Goal: Check status: Check status

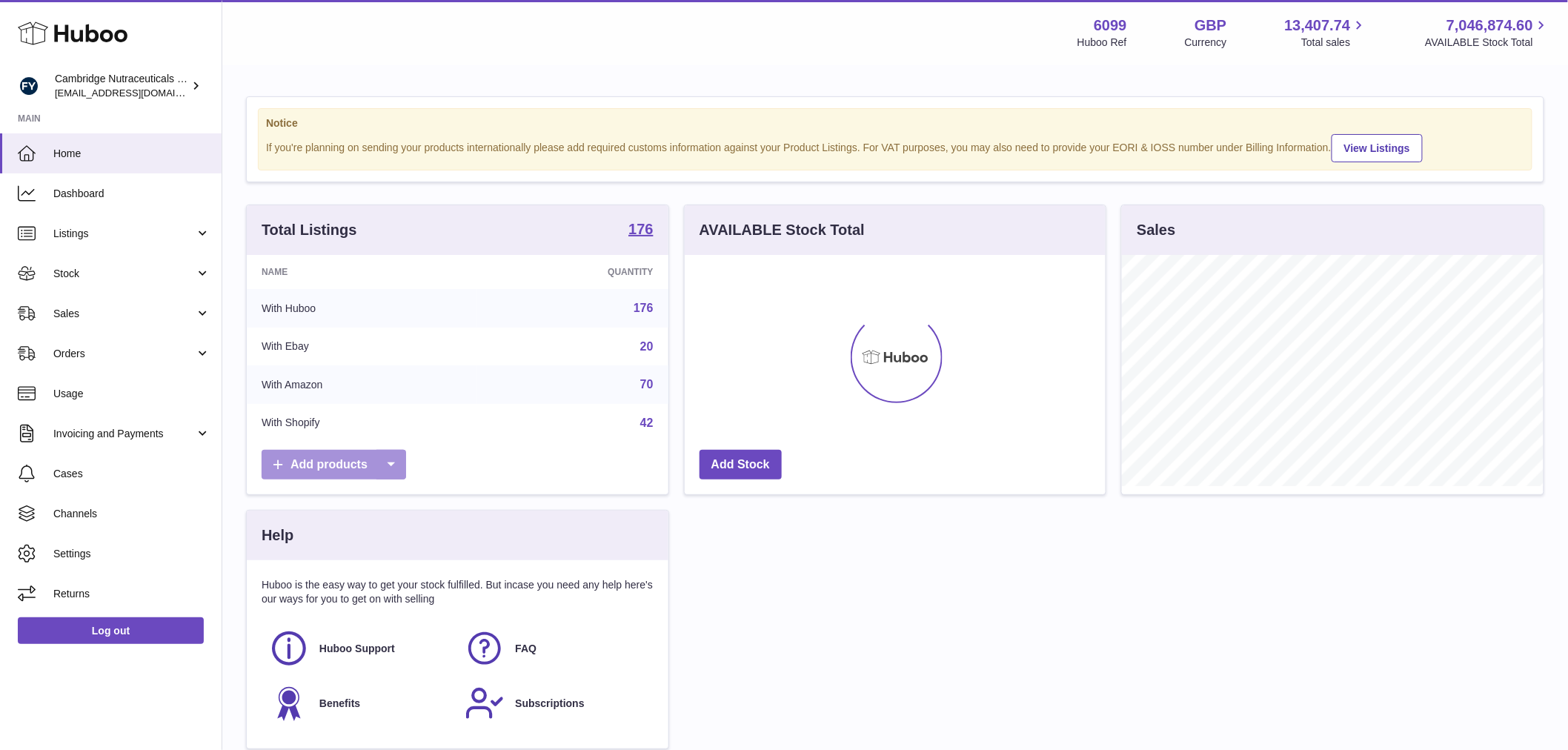
scroll to position [231, 421]
click at [129, 273] on span "Stock" at bounding box center [124, 274] width 142 height 14
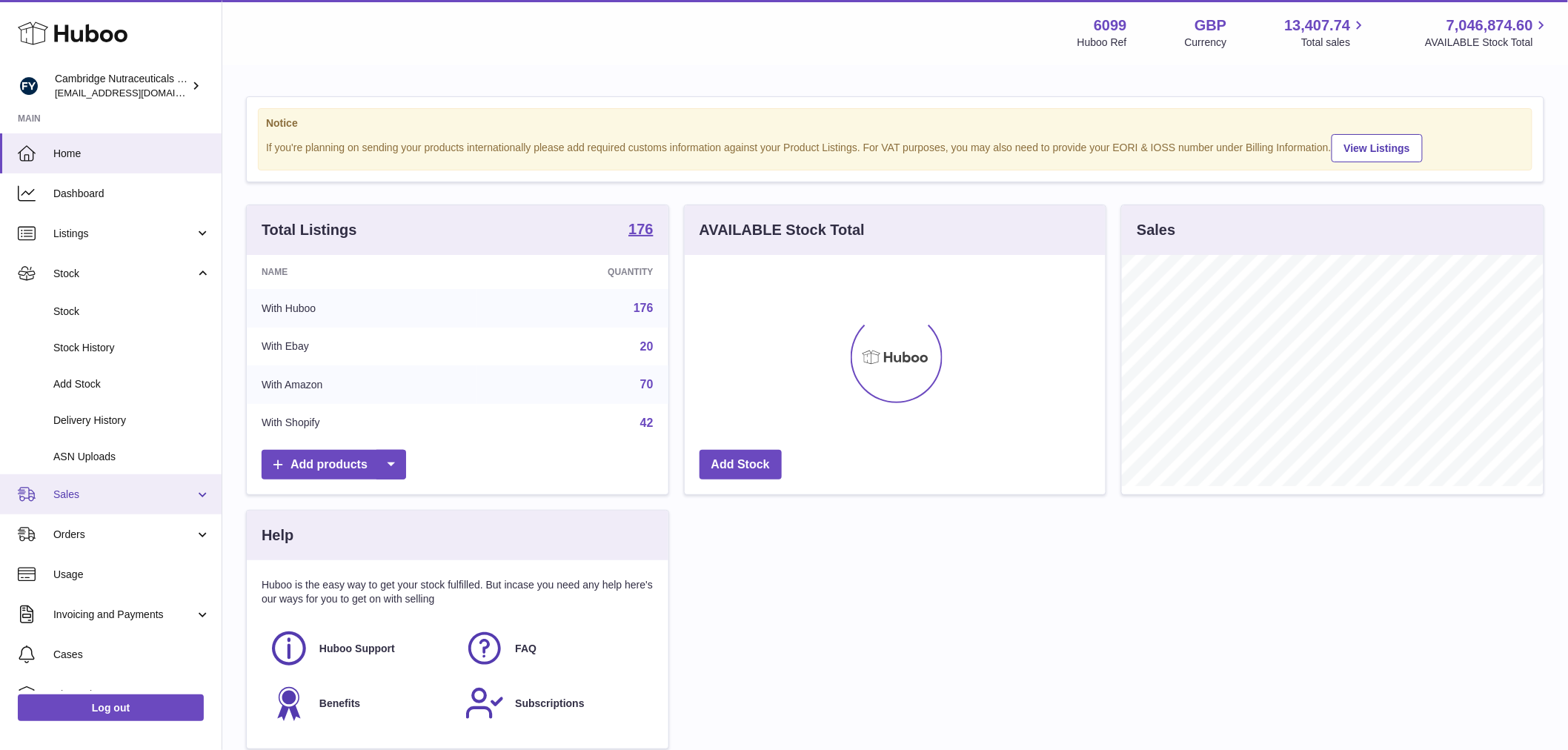
click at [81, 488] on span "Sales" at bounding box center [124, 495] width 142 height 14
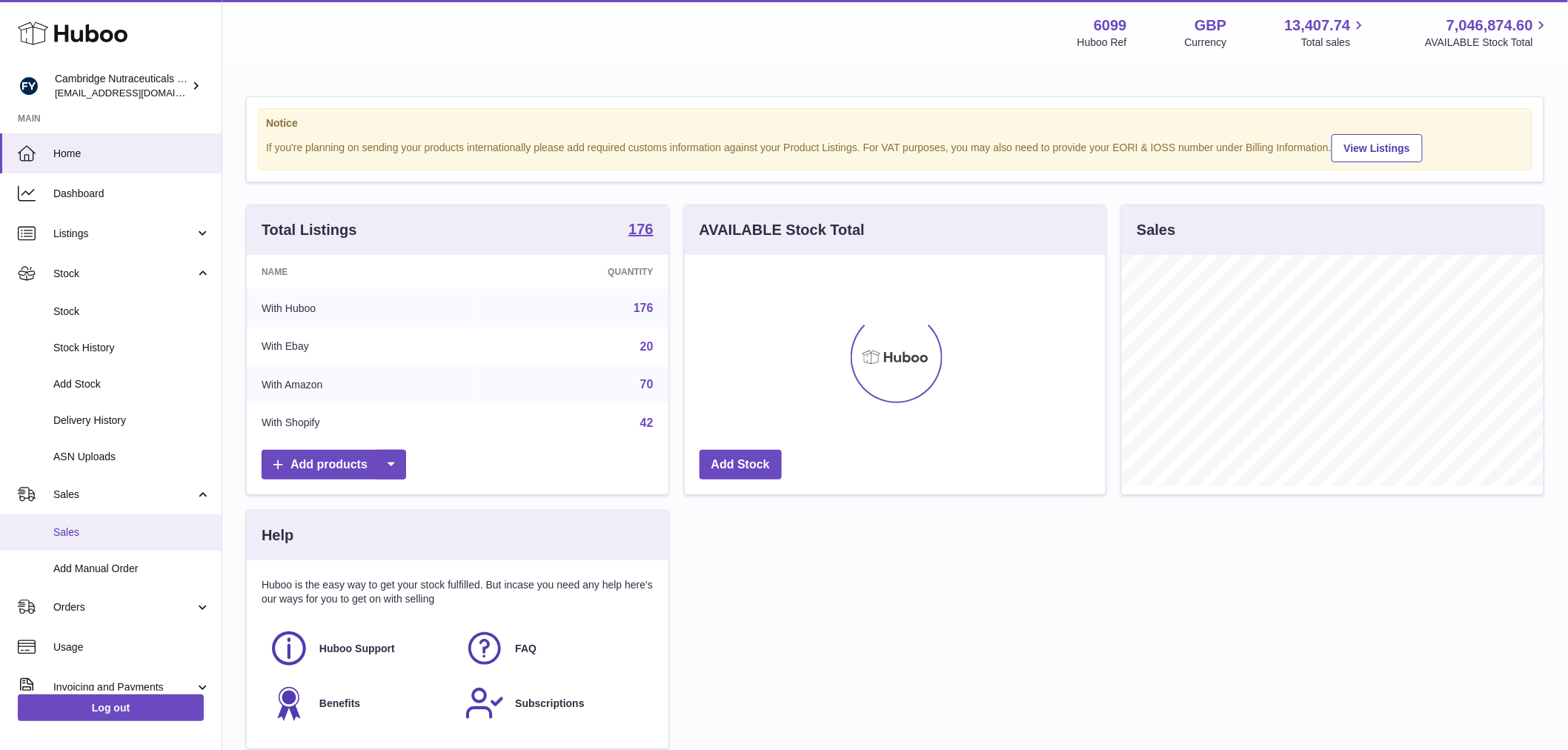
click at [84, 522] on link "Sales" at bounding box center [111, 532] width 221 height 36
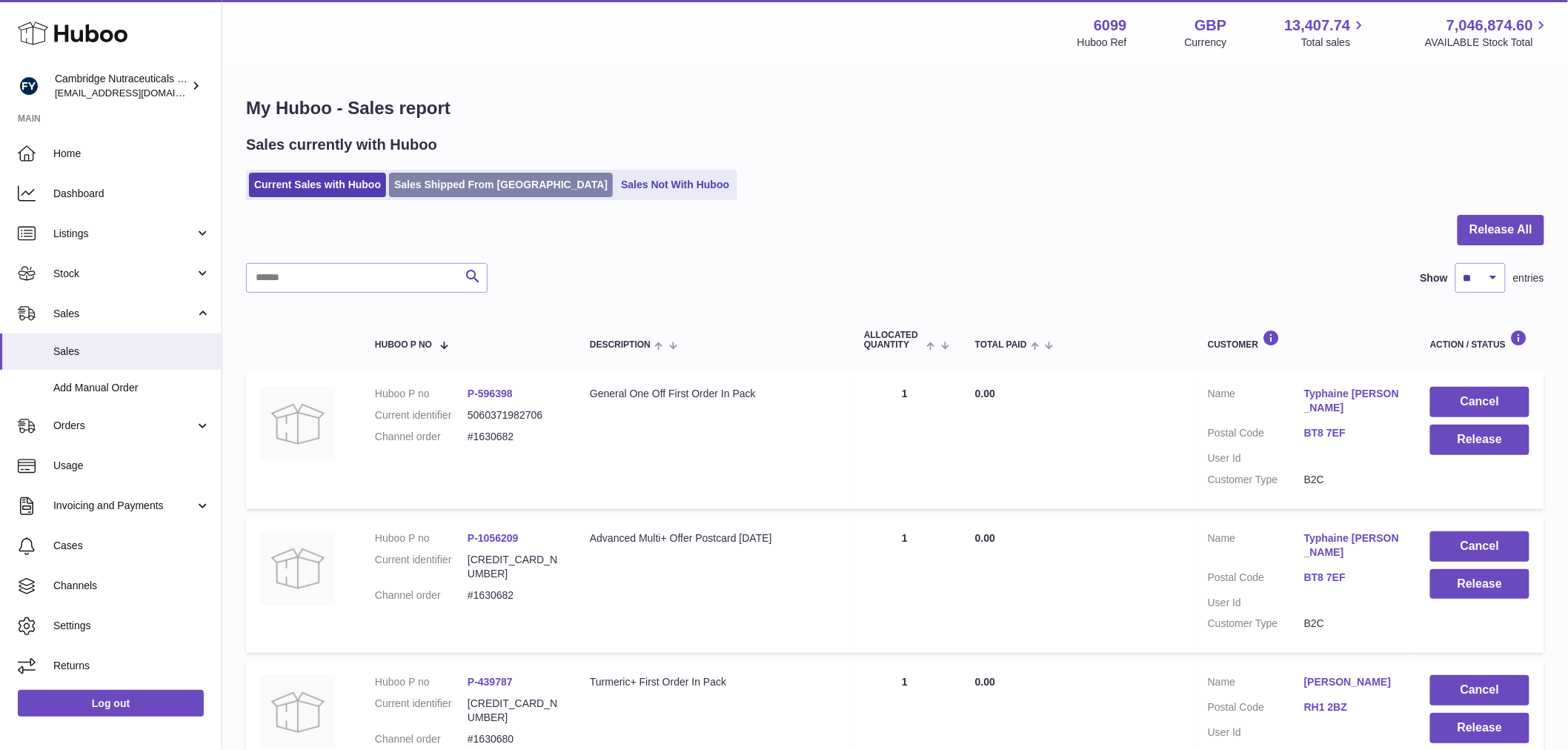
click at [408, 181] on link "Sales Shipped From [GEOGRAPHIC_DATA]" at bounding box center [500, 185] width 224 height 25
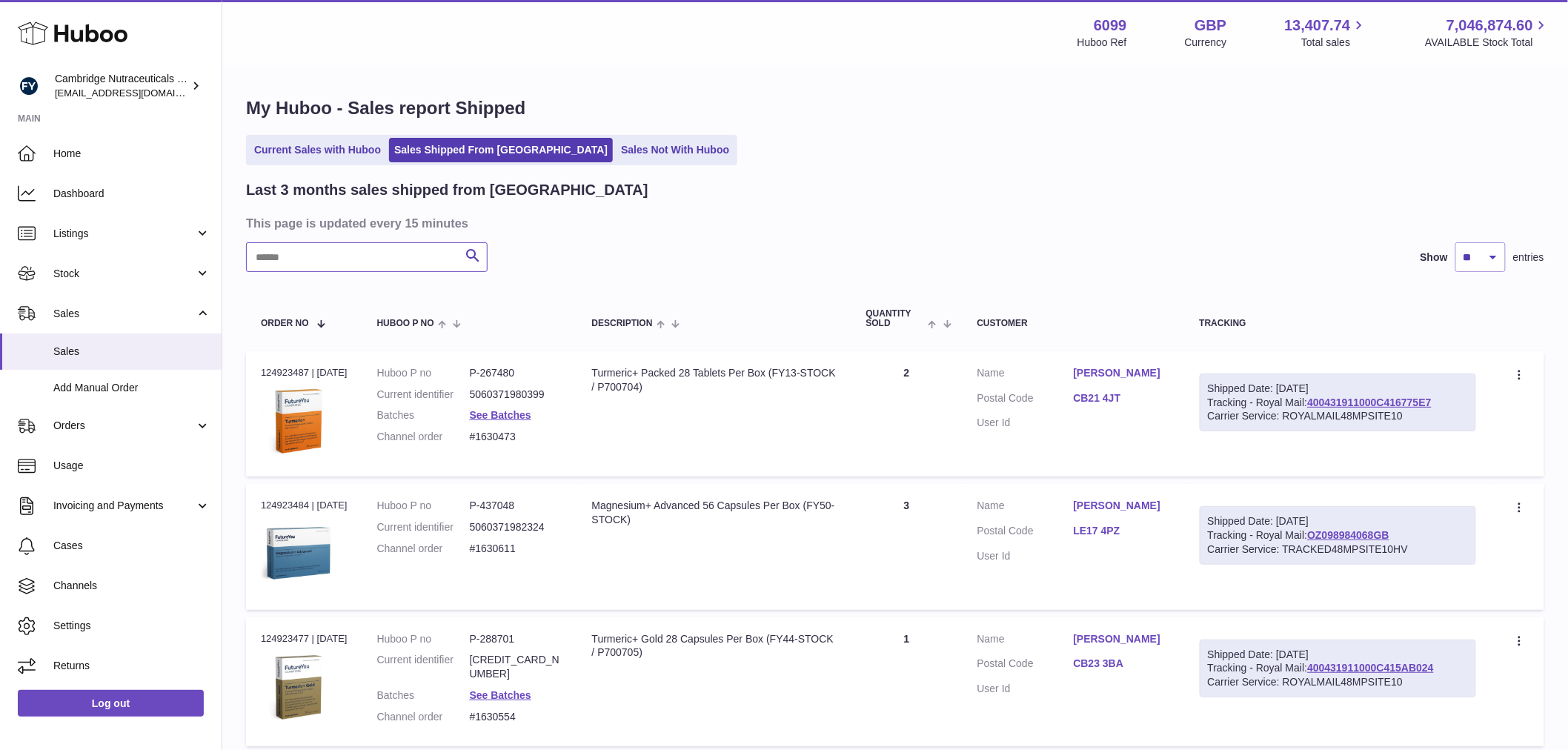
click at [336, 264] on input "text" at bounding box center [367, 257] width 242 height 29
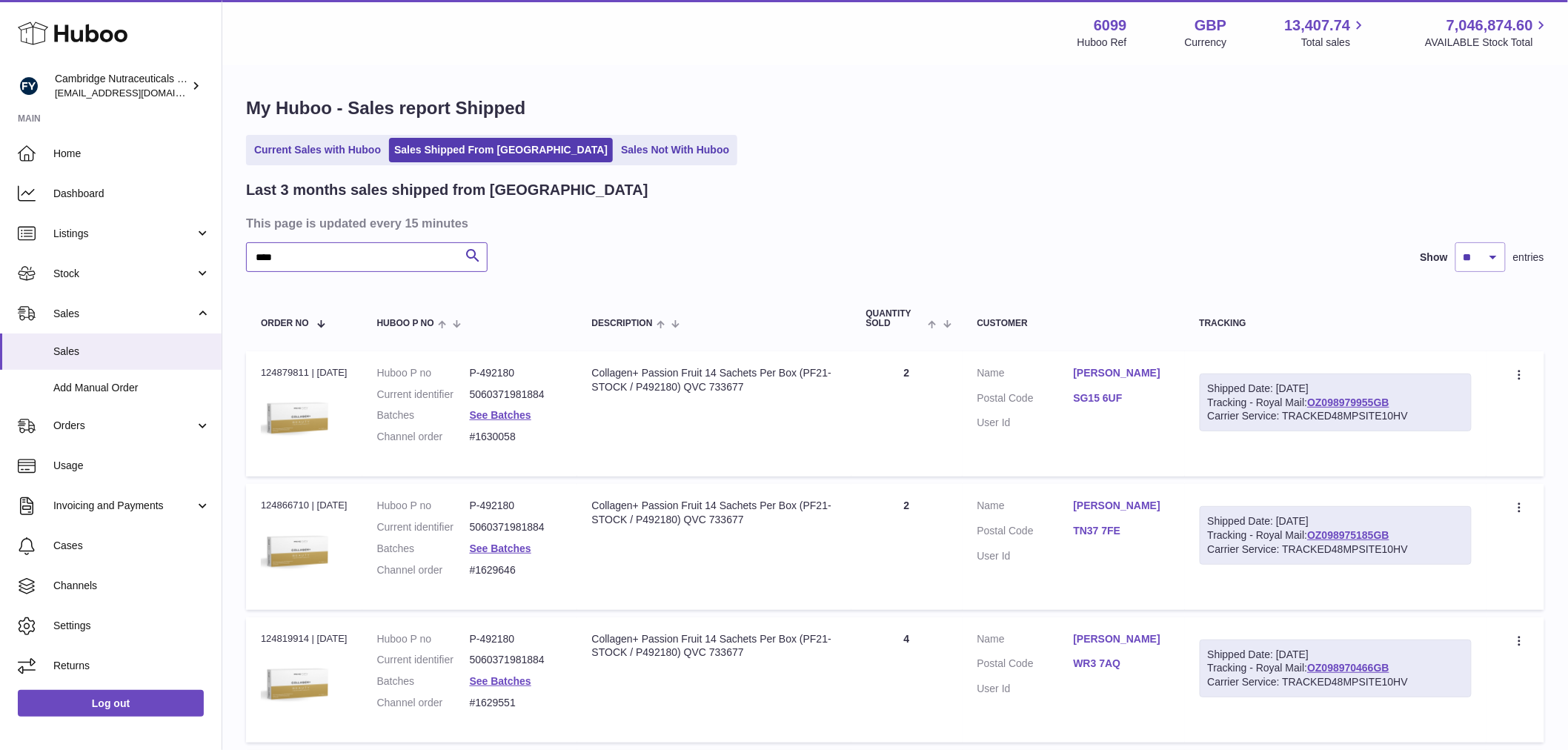
click at [257, 256] on input "***" at bounding box center [367, 257] width 242 height 29
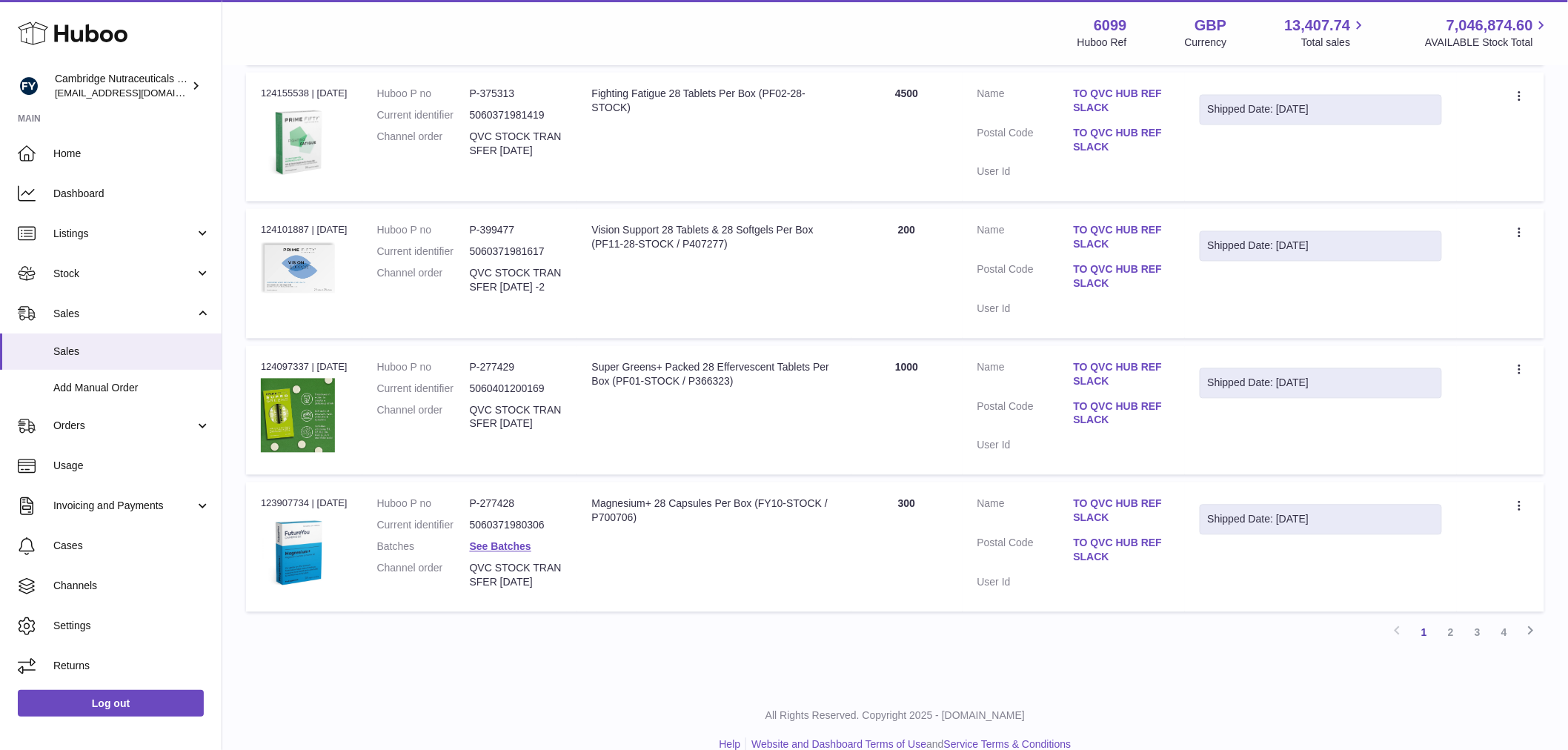
scroll to position [1139, 0]
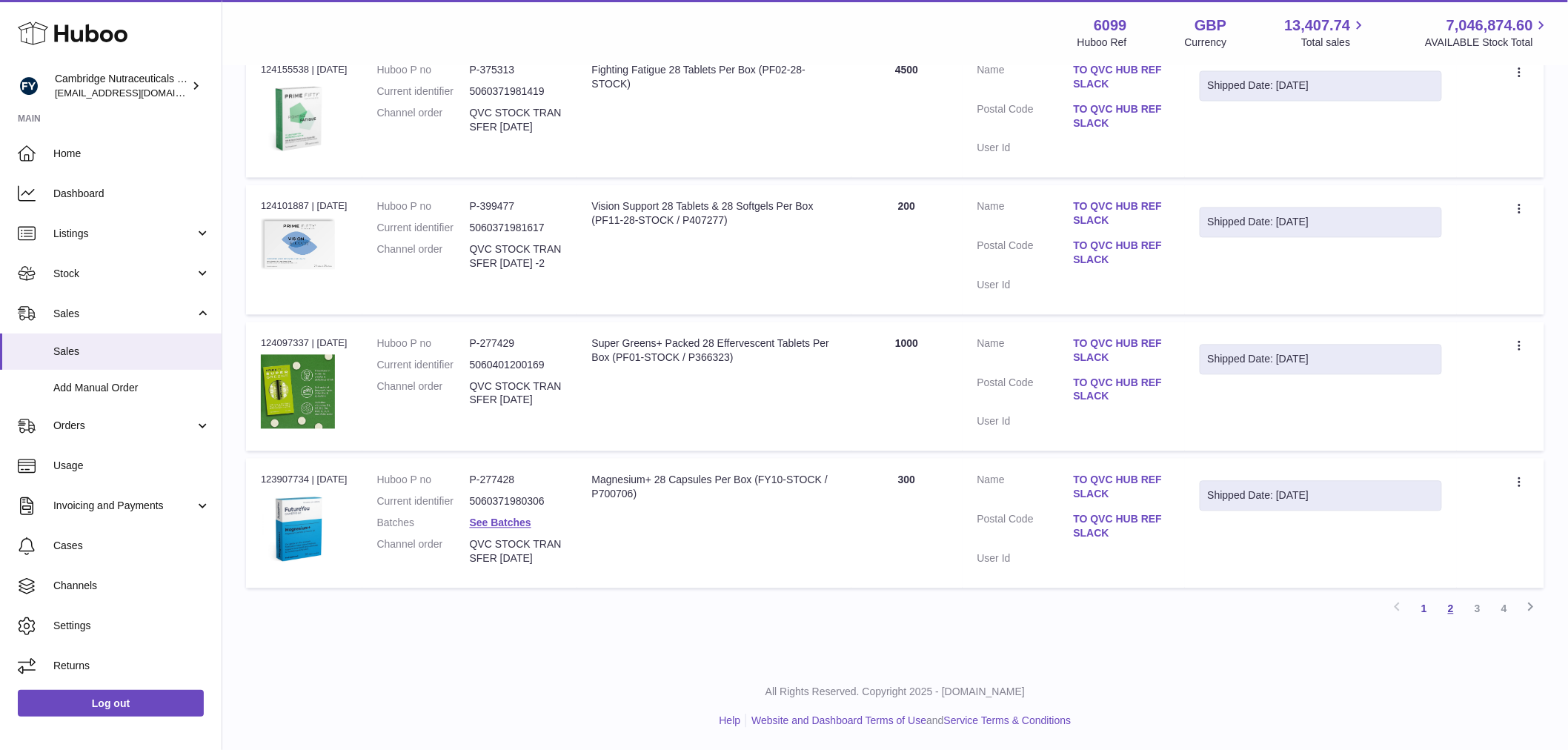
type input "******"
click at [1458, 606] on link "2" at bounding box center [1451, 609] width 27 height 27
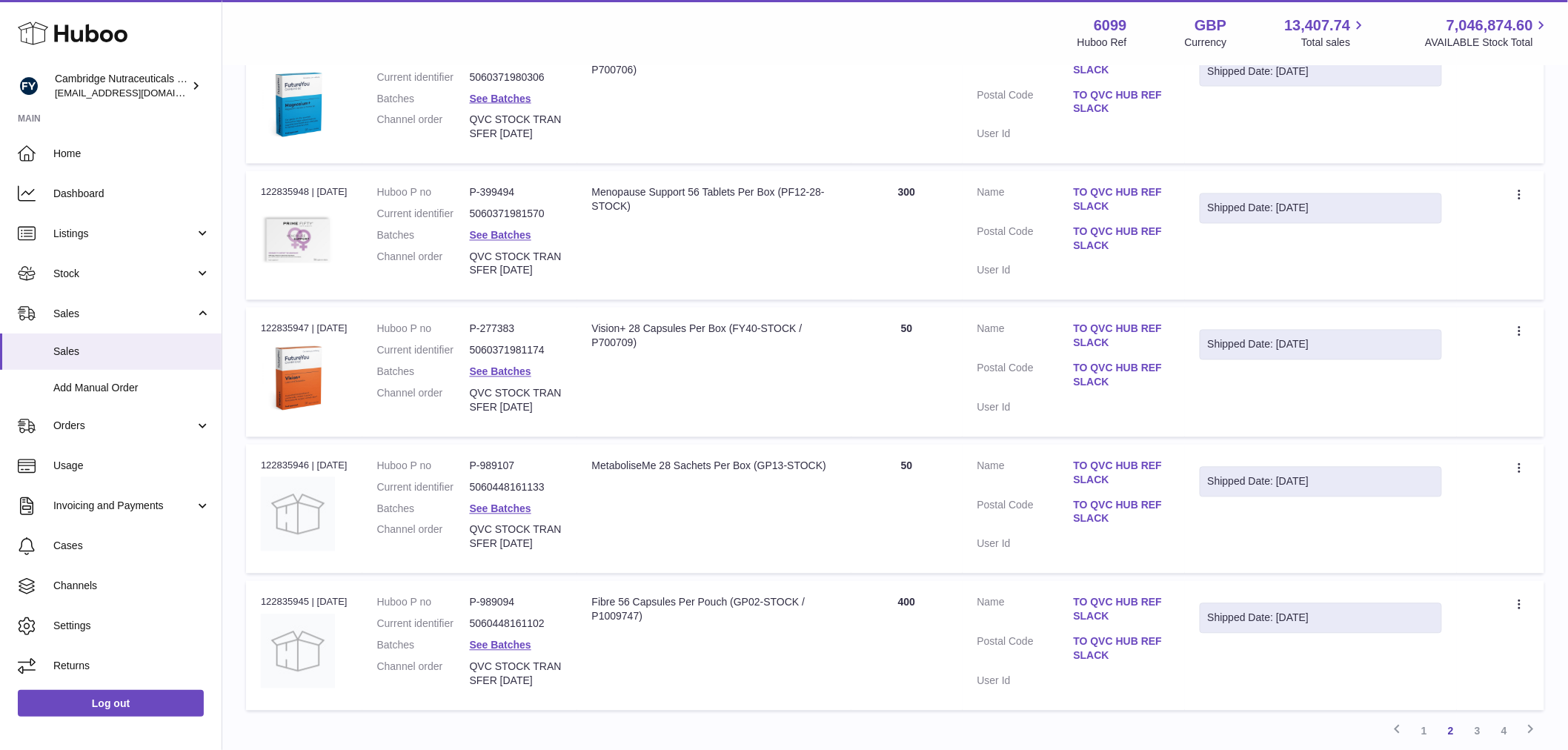
scroll to position [1192, 0]
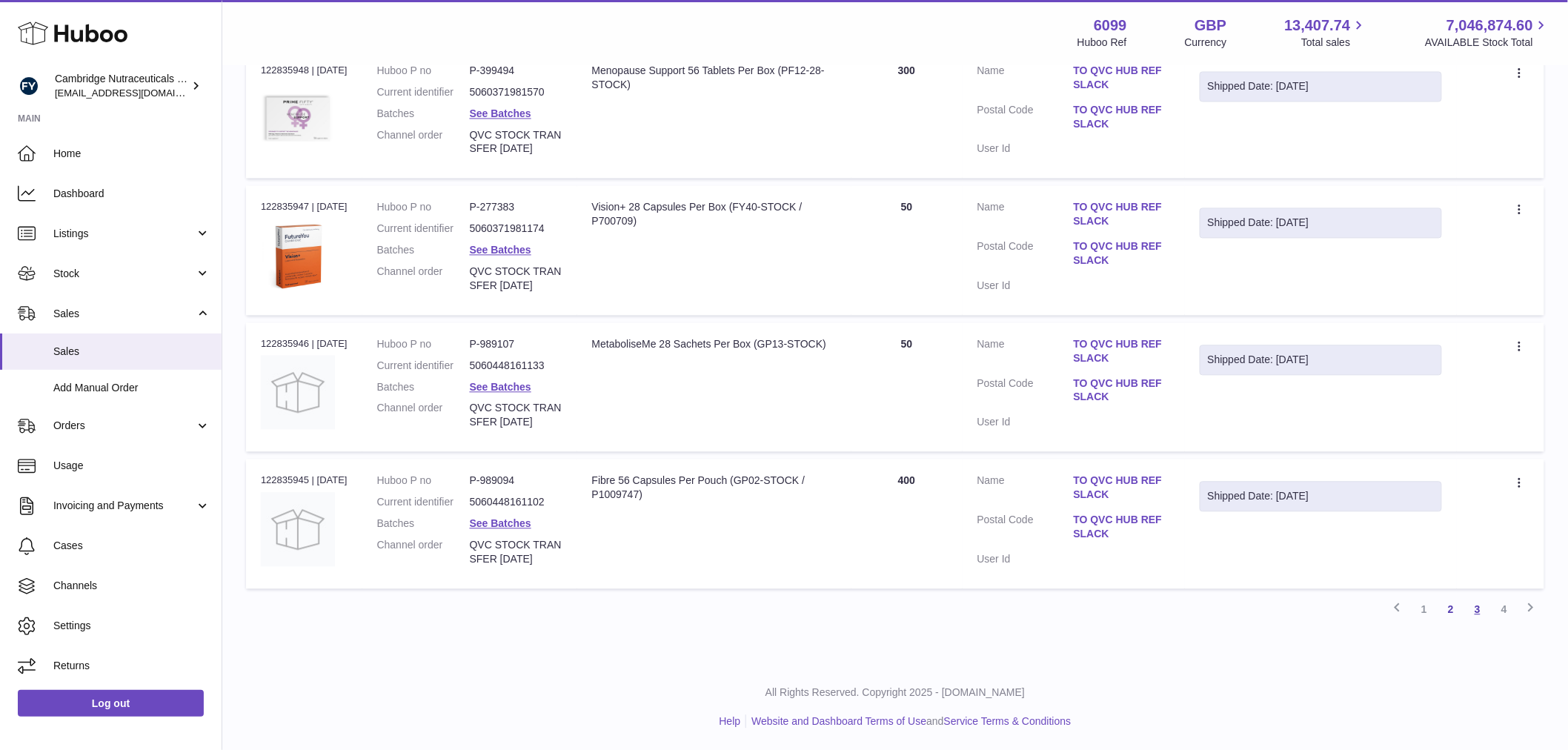
click at [1478, 613] on link "3" at bounding box center [1478, 609] width 27 height 27
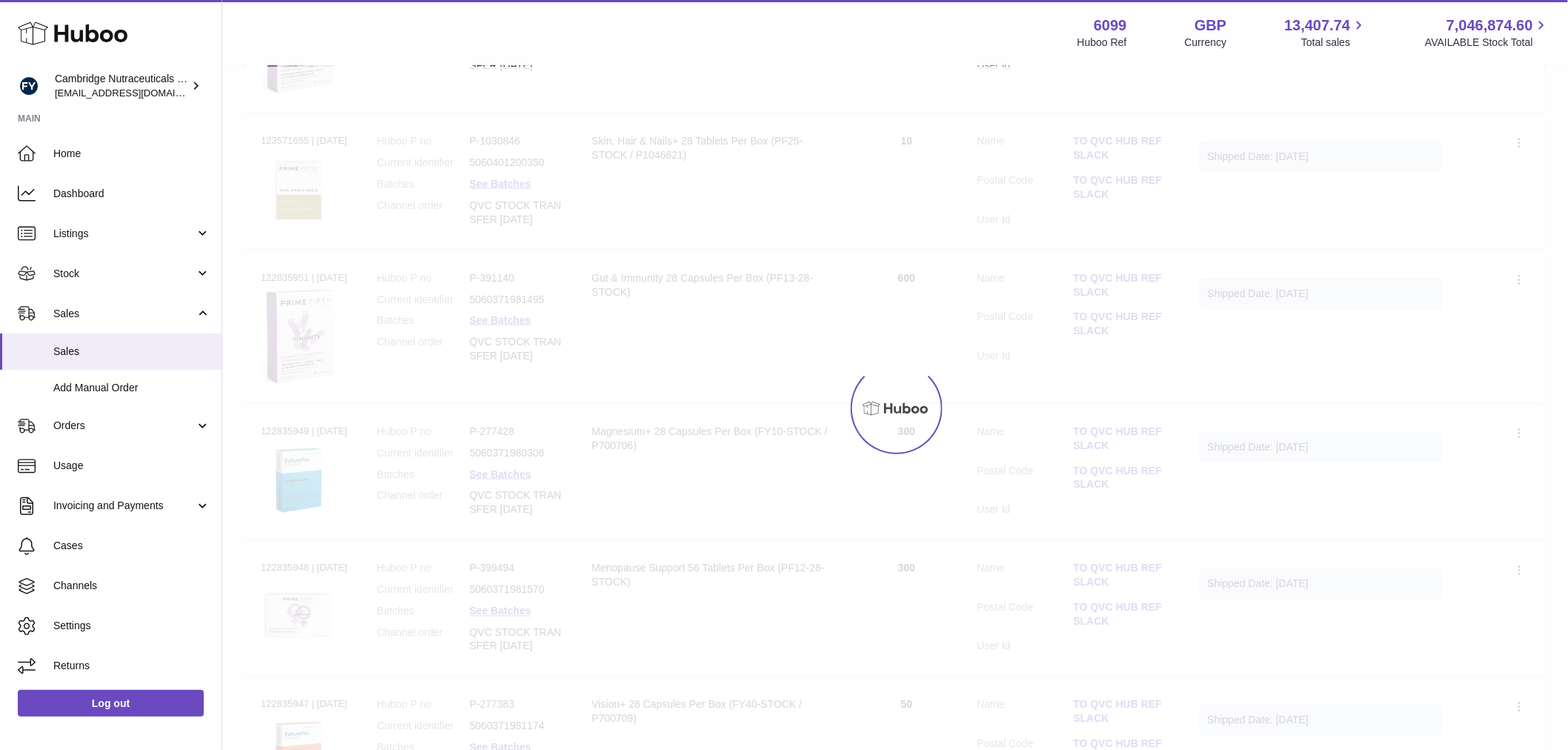
scroll to position [66, 0]
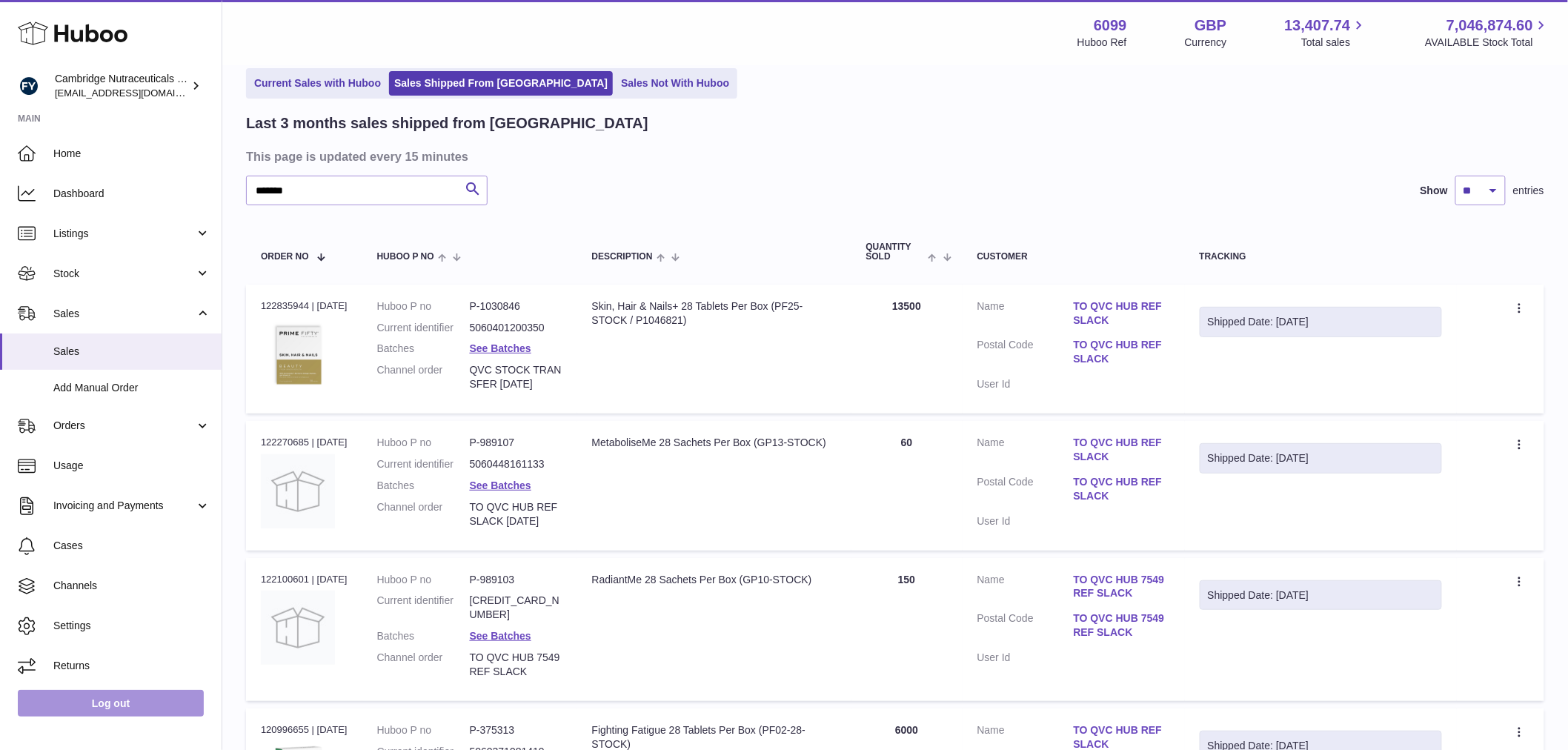
click at [116, 712] on link "Log out" at bounding box center [111, 703] width 186 height 27
